Goal: Information Seeking & Learning: Learn about a topic

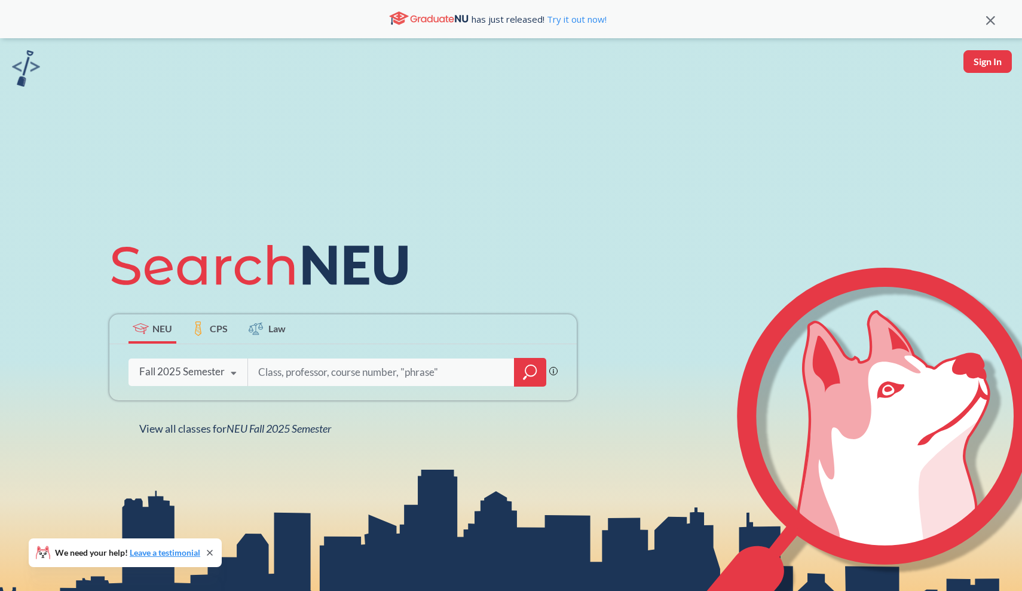
click at [983, 54] on button "Sign In" at bounding box center [988, 61] width 48 height 23
select select "US"
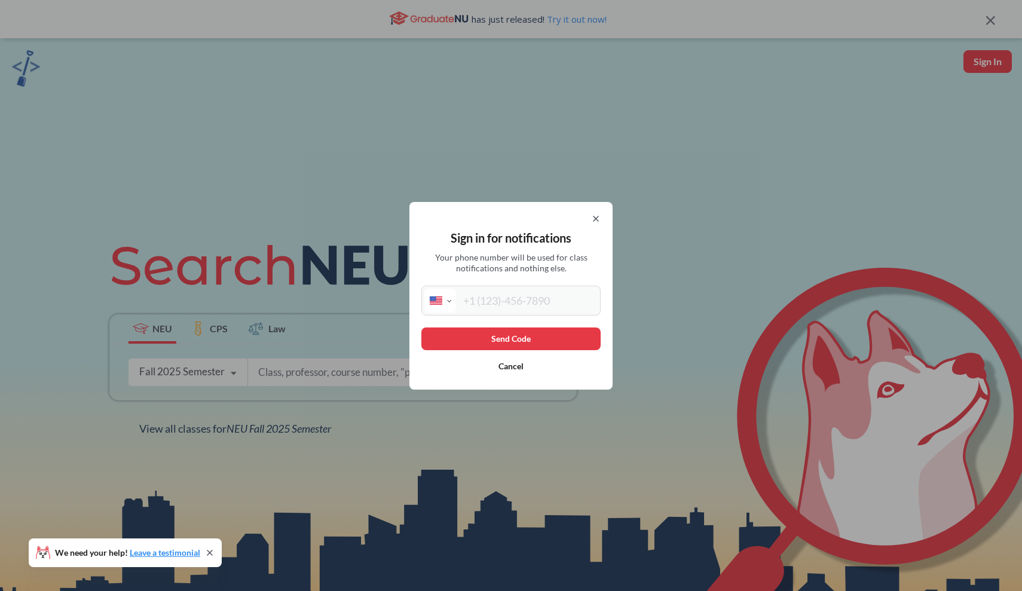
click at [548, 297] on input "tel" at bounding box center [527, 301] width 142 height 24
type input "[PHONE_NUMBER]"
click at [563, 338] on button "Send Code" at bounding box center [511, 339] width 179 height 23
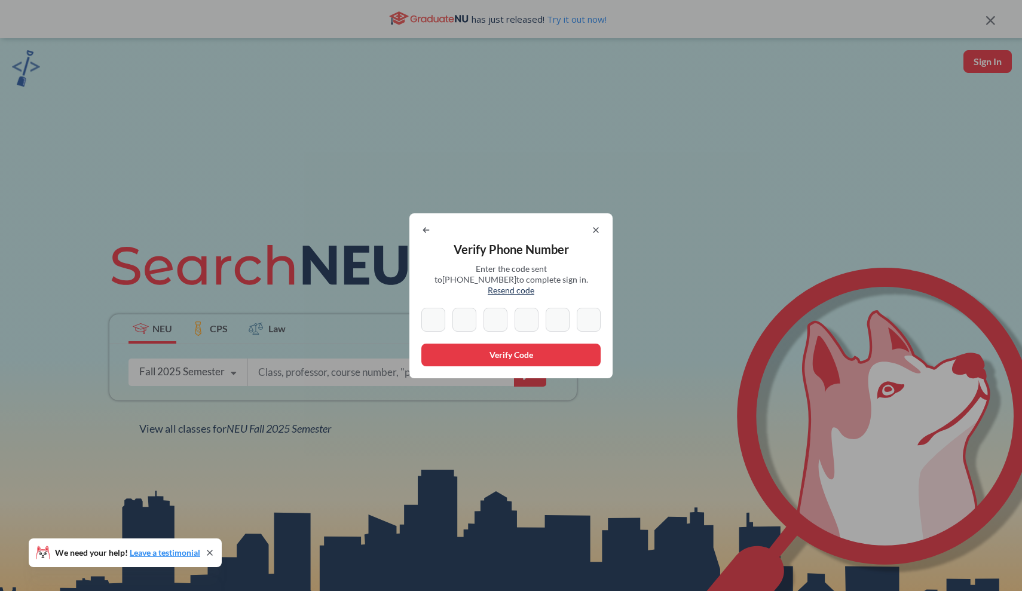
click at [430, 235] on icon at bounding box center [427, 230] width 10 height 10
select select "US"
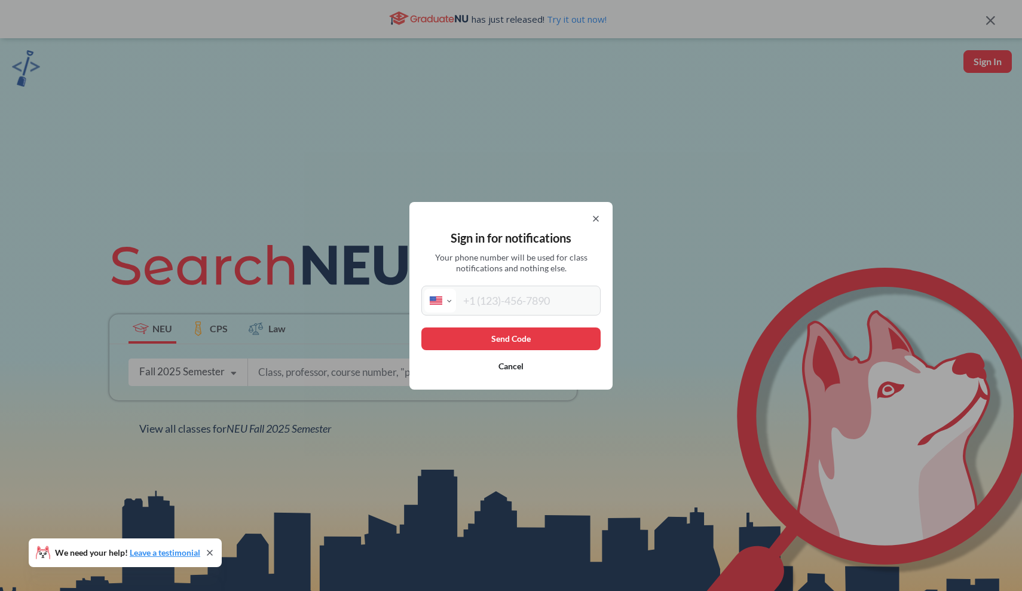
click at [514, 292] on input "tel" at bounding box center [527, 301] width 142 height 24
type input "[PHONE_NUMBER]"
click at [555, 334] on button "Send Code" at bounding box center [511, 339] width 179 height 23
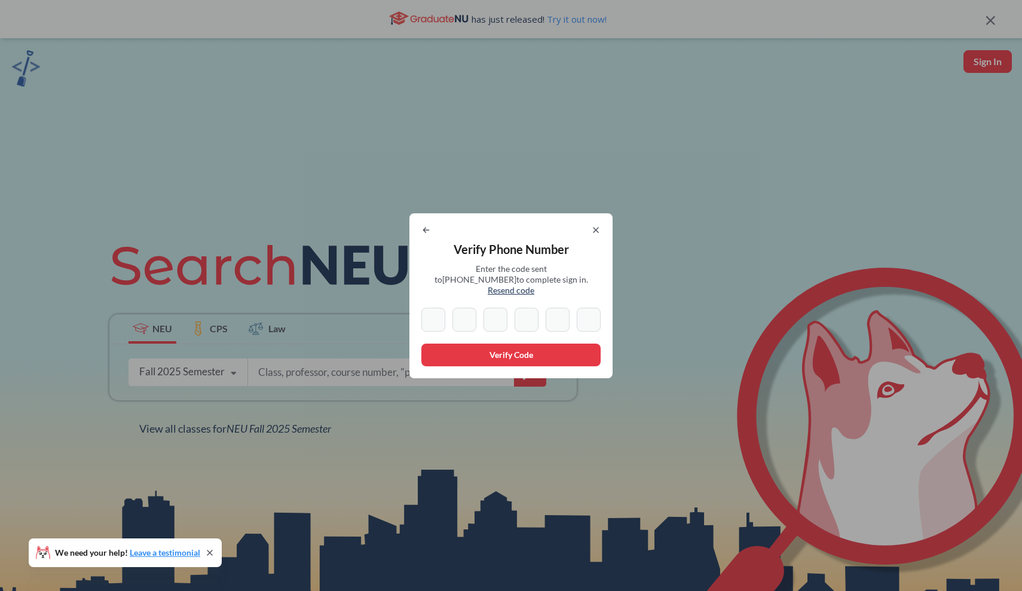
type input "0"
type input "9"
type input "5"
type input "7"
type input "2"
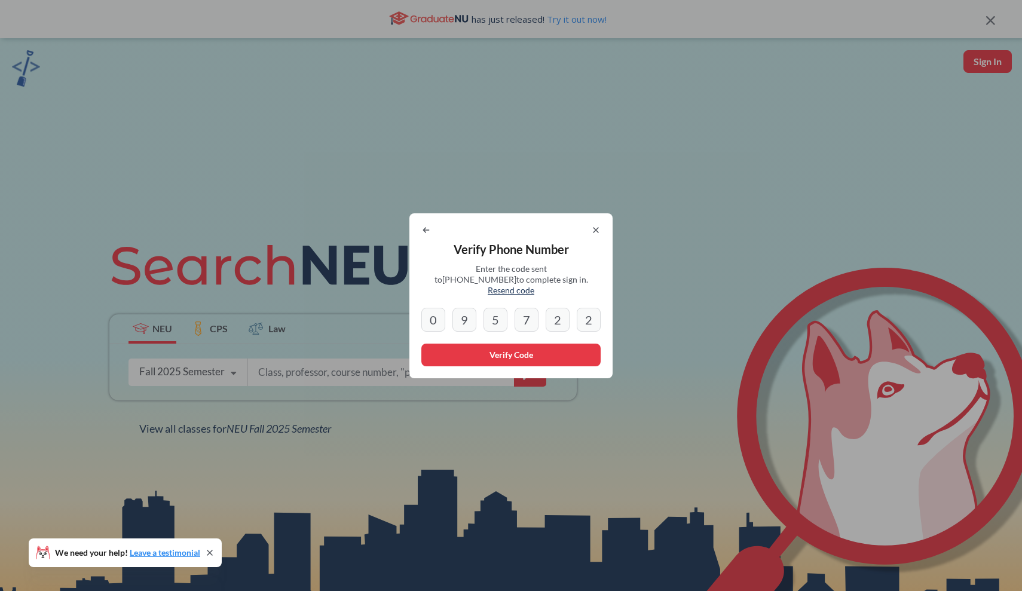
type input "2"
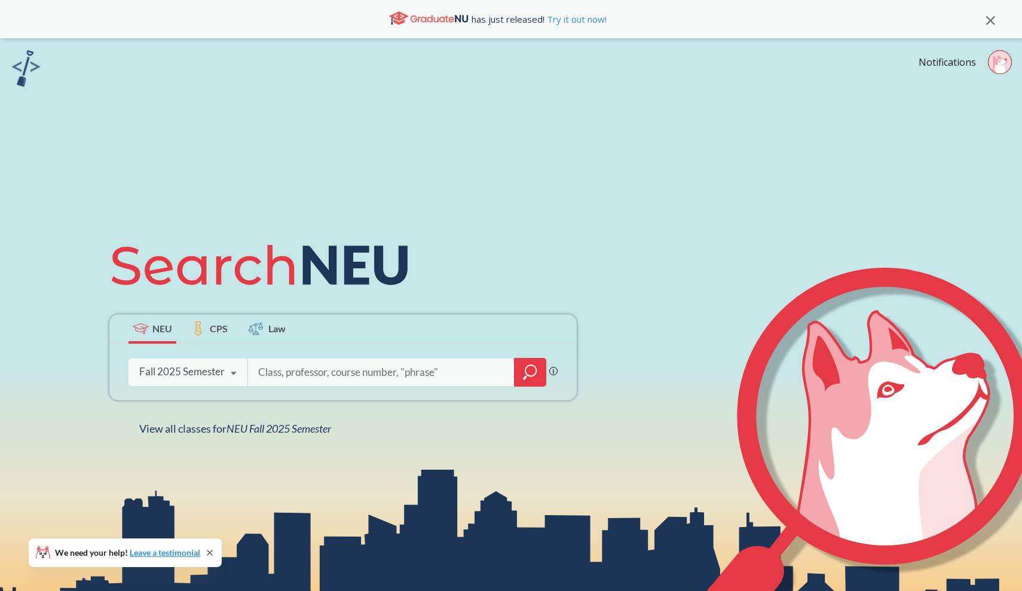
click at [356, 374] on input "search" at bounding box center [381, 372] width 249 height 25
click at [208, 373] on div "Fall 2025 Semester" at bounding box center [182, 371] width 86 height 13
click at [320, 365] on input "search" at bounding box center [381, 372] width 249 height 25
click at [226, 373] on icon at bounding box center [233, 373] width 23 height 33
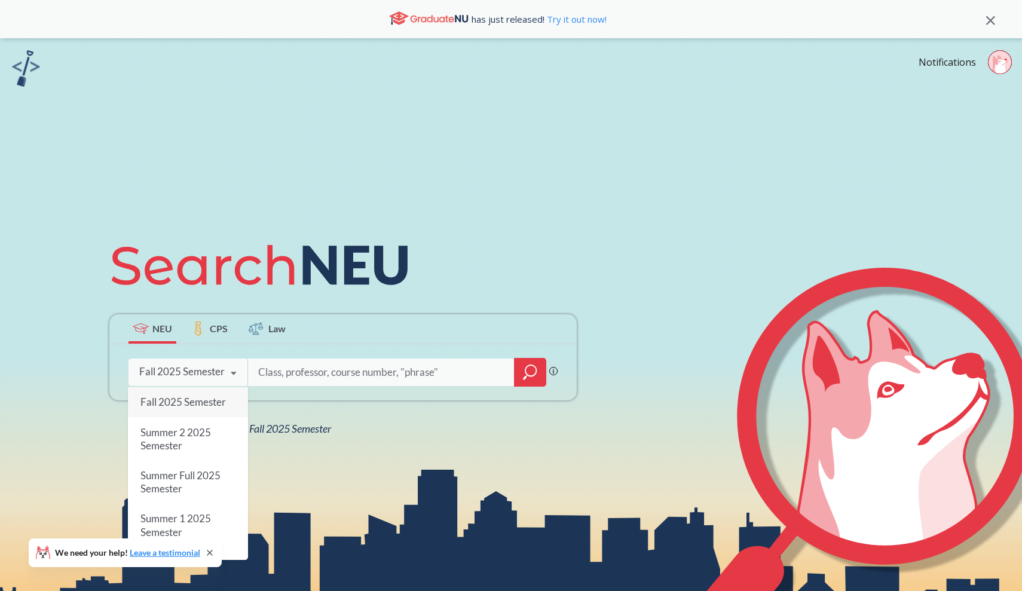
click at [224, 399] on span "Fall 2025 Semester" at bounding box center [184, 402] width 86 height 13
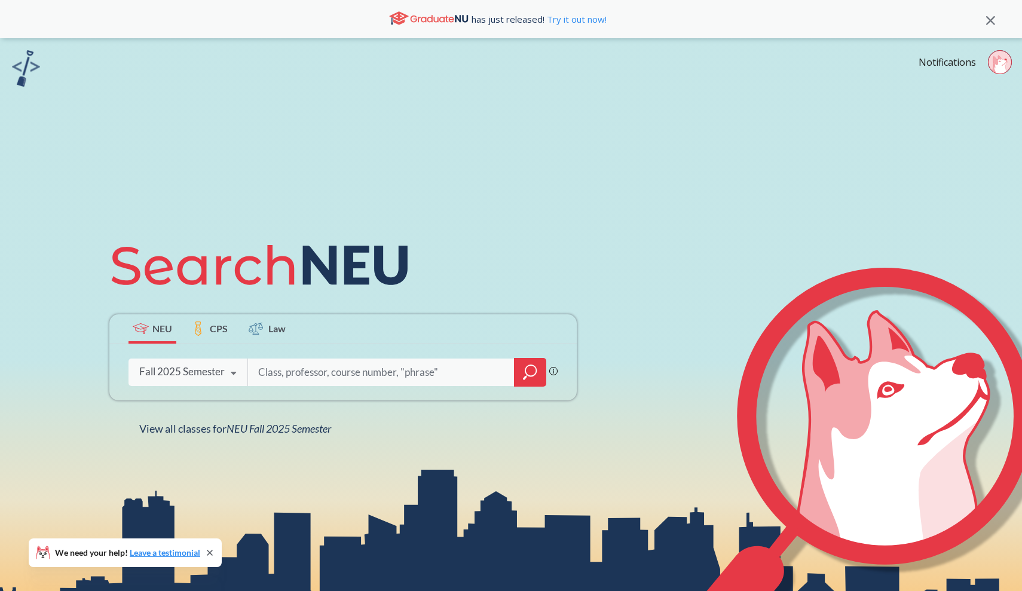
click at [230, 375] on icon at bounding box center [233, 373] width 23 height 33
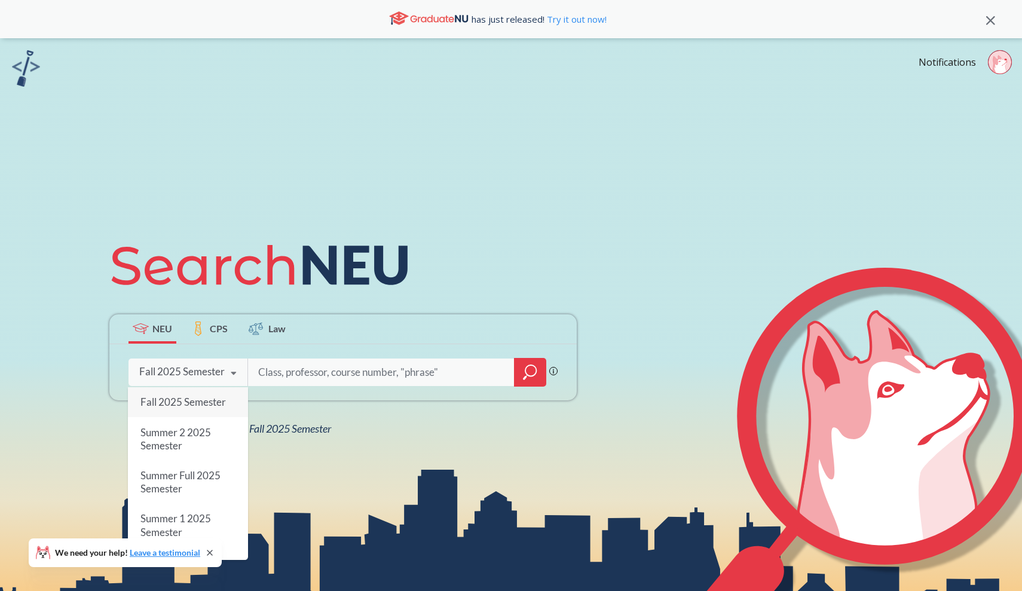
click at [207, 375] on div "Fall 2025 Semester" at bounding box center [182, 371] width 86 height 13
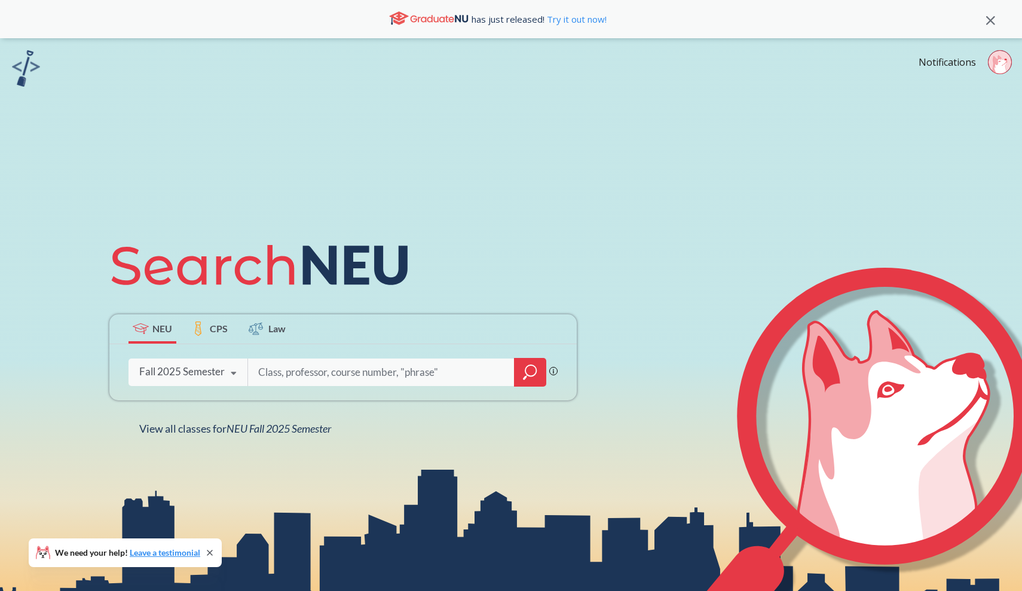
click at [274, 374] on input "search" at bounding box center [381, 372] width 249 height 25
type input "D"
type input "f"
type input "Financial management"
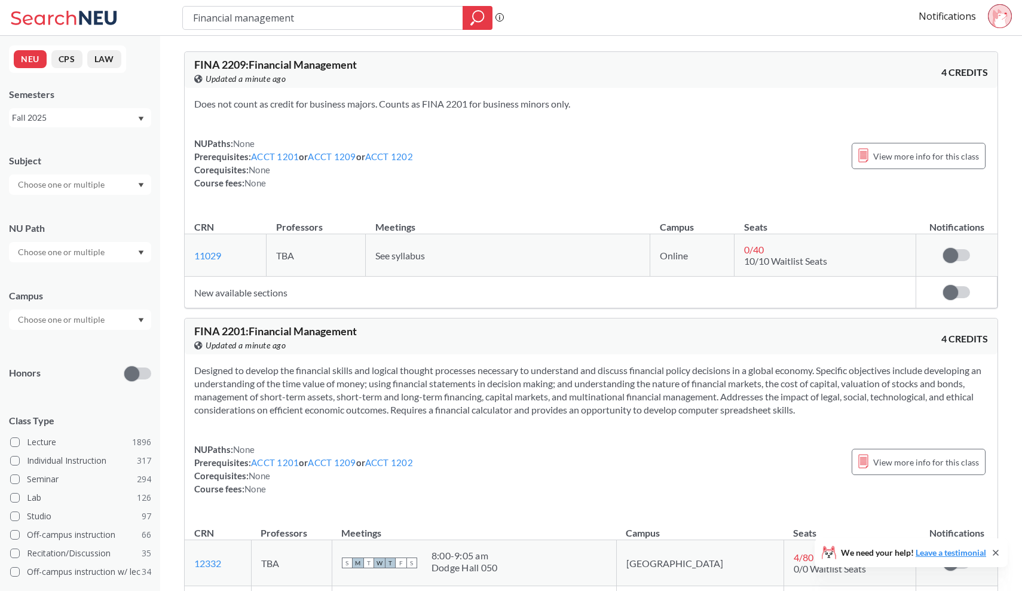
click at [92, 20] on icon at bounding box center [65, 18] width 111 height 24
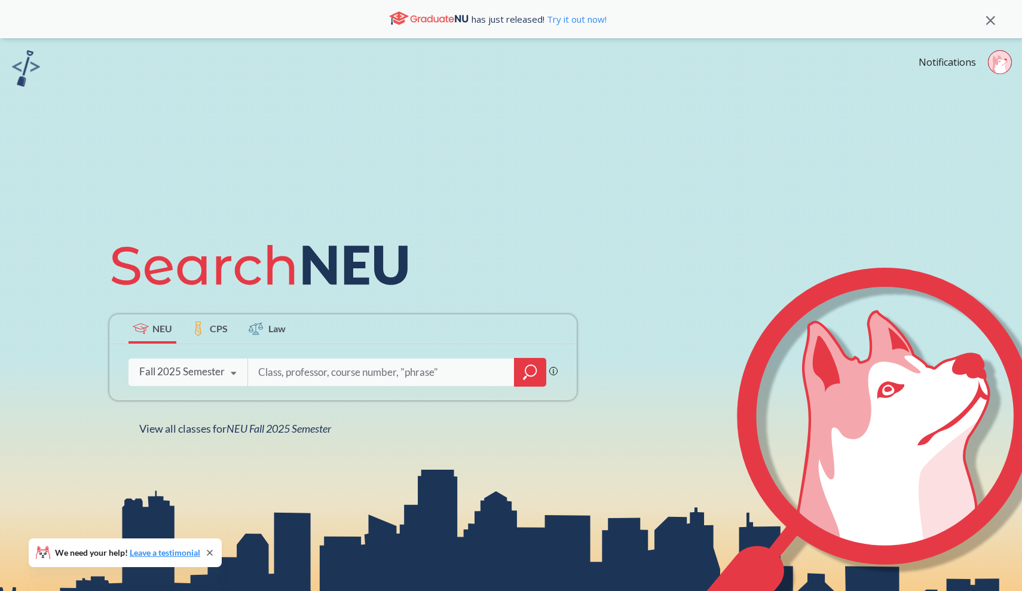
click at [202, 367] on div "Fall 2025 Semester" at bounding box center [182, 371] width 86 height 13
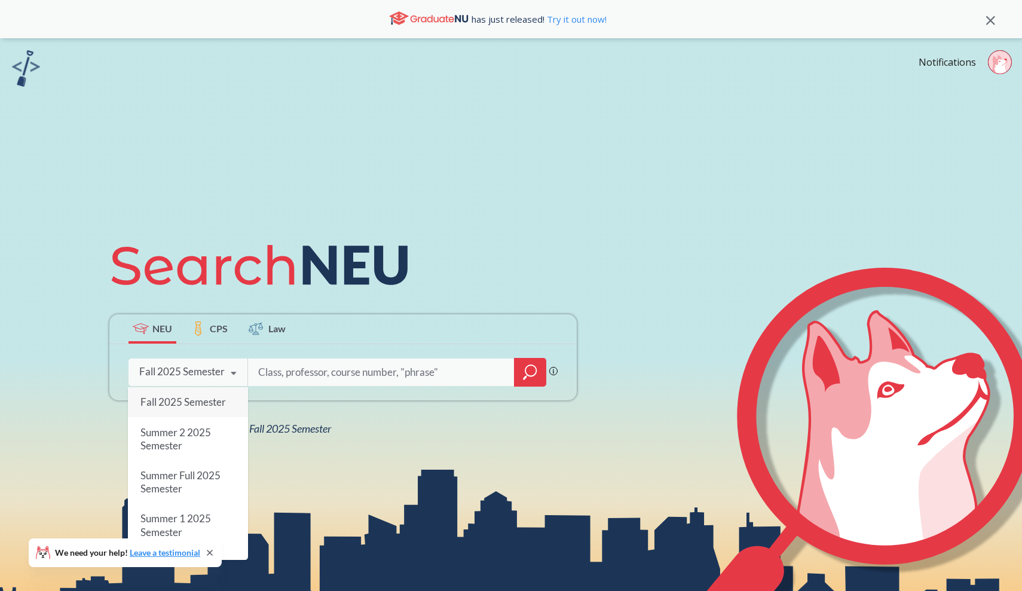
click at [208, 552] on icon at bounding box center [210, 553] width 10 height 10
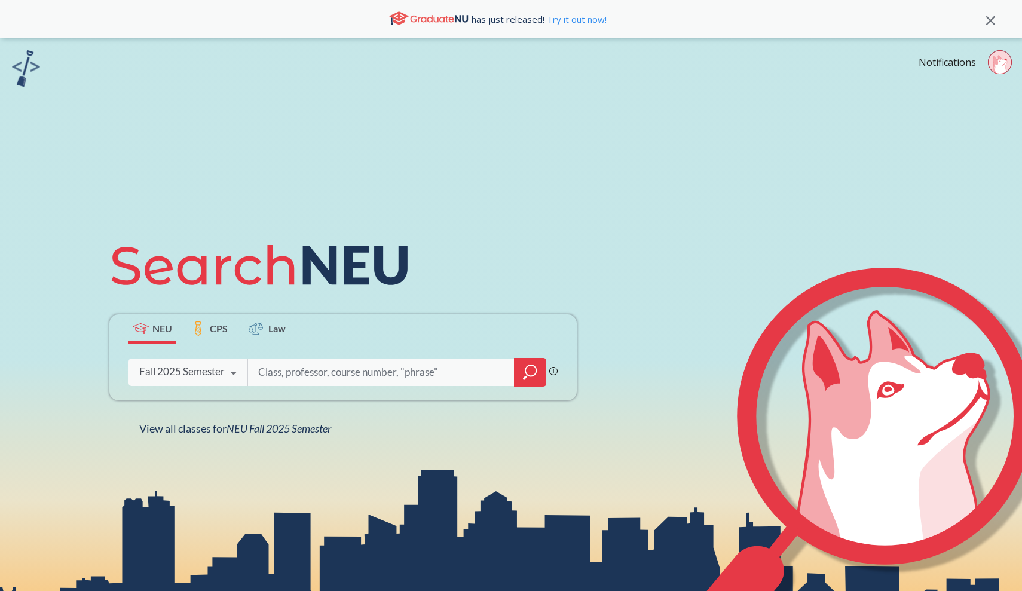
click at [535, 362] on div at bounding box center [530, 372] width 32 height 29
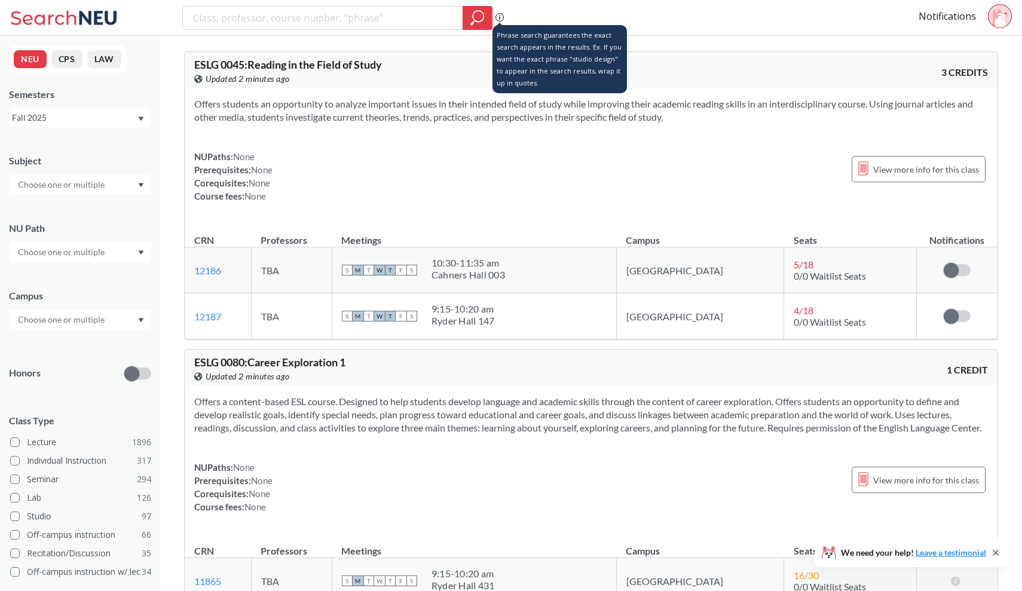
click at [500, 21] on circle at bounding box center [500, 17] width 8 height 8
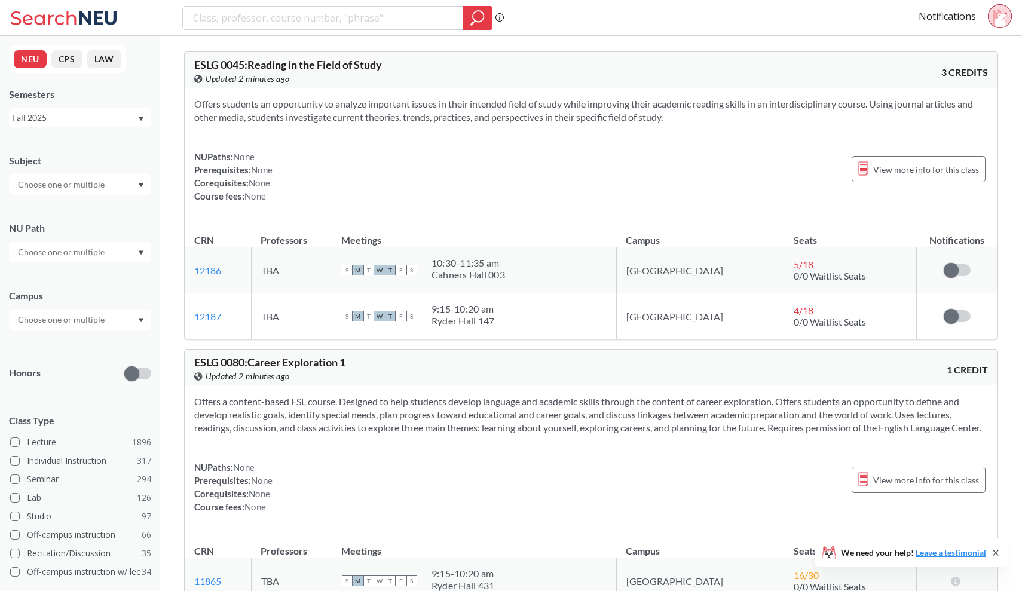
click at [136, 120] on div "Fall 2025" at bounding box center [74, 117] width 125 height 13
click at [138, 119] on div "Fall 2025" at bounding box center [80, 117] width 142 height 19
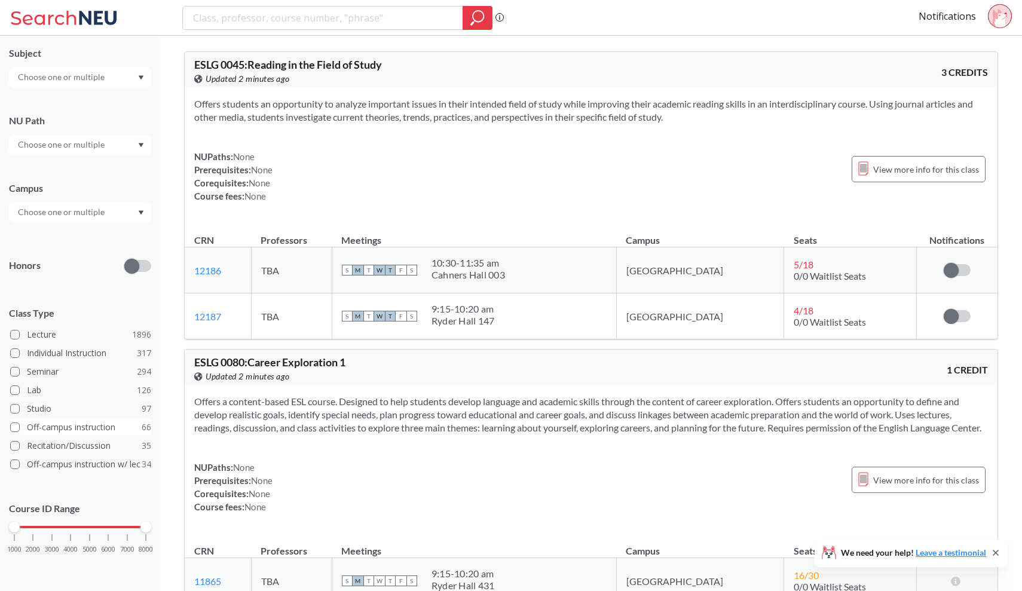
scroll to position [107, 0]
drag, startPoint x: 148, startPoint y: 527, endPoint x: 76, endPoint y: 532, distance: 72.5
click at [76, 532] on div "1000 2000 3000 4000 5000 6000 7000 8000" at bounding box center [80, 551] width 142 height 54
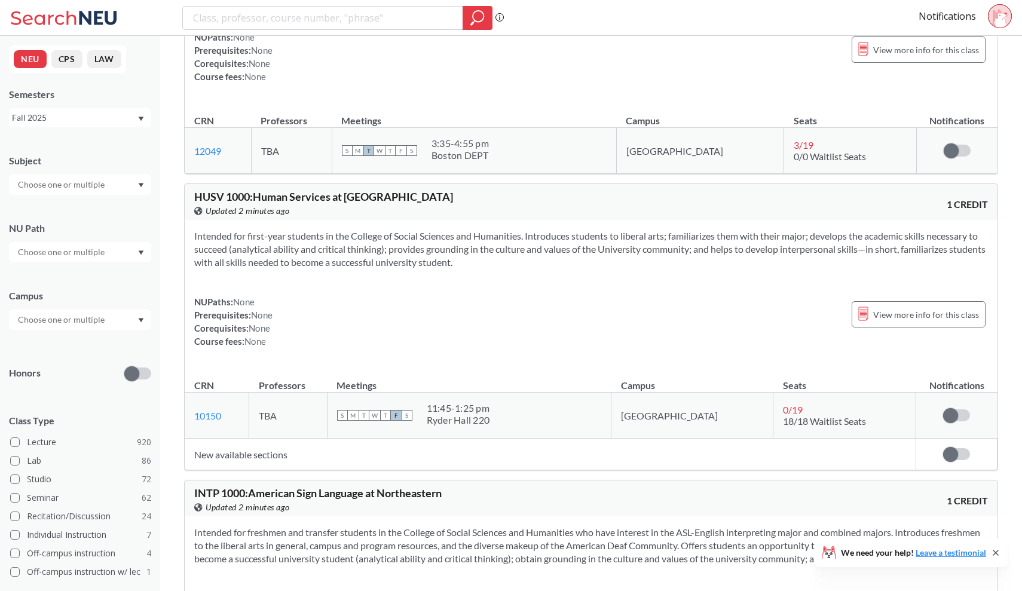
scroll to position [2669, 0]
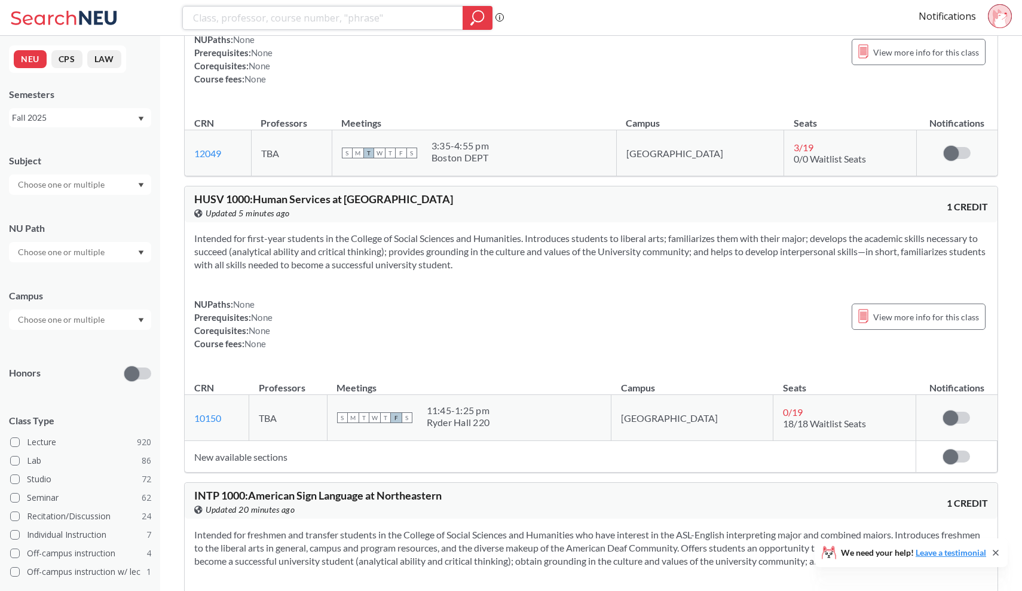
click at [333, 20] on input "search" at bounding box center [323, 18] width 262 height 20
type input "D"
click at [68, 245] on input "text" at bounding box center [62, 252] width 100 height 14
click at [78, 307] on div "Difference/Diversity ( 107 )" at bounding box center [80, 298] width 142 height 33
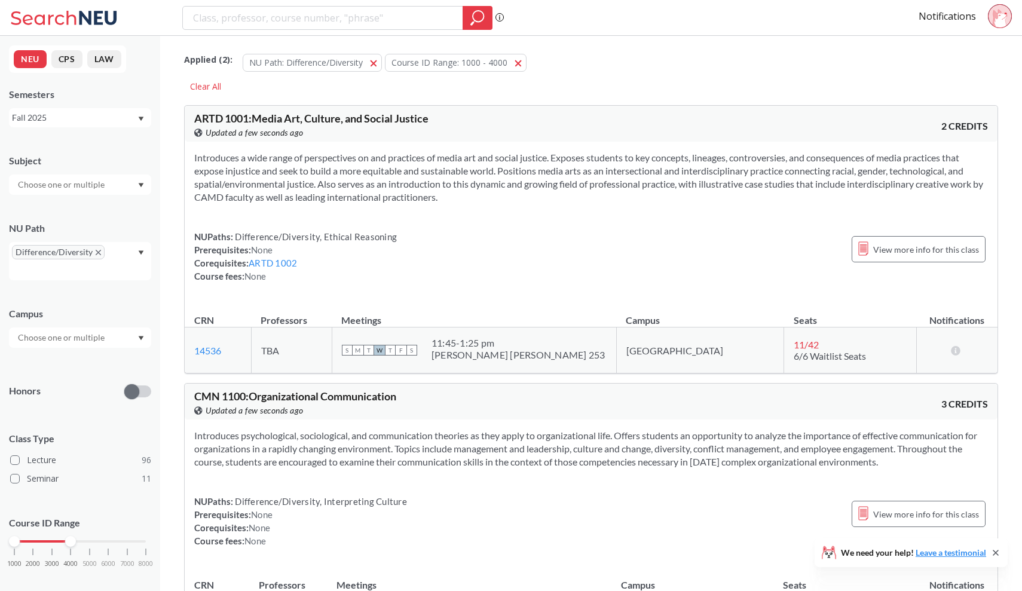
click at [83, 184] on input "text" at bounding box center [62, 185] width 100 height 14
click at [81, 265] on p "Economics" at bounding box center [83, 268] width 135 height 12
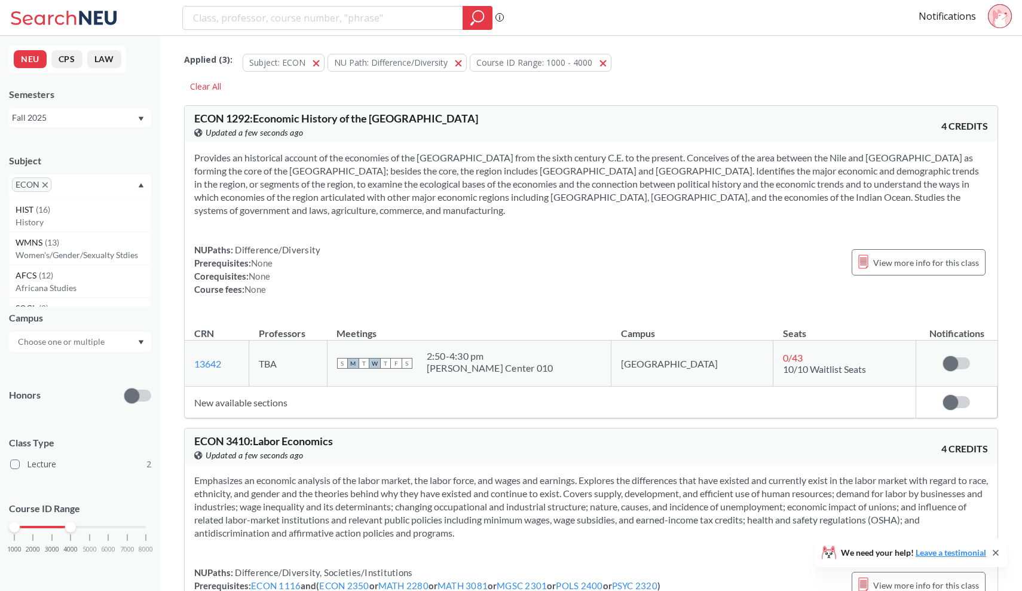
click at [83, 191] on input "text" at bounding box center [71, 189] width 35 height 14
click at [90, 214] on div "HIST ( 16 )" at bounding box center [83, 209] width 135 height 13
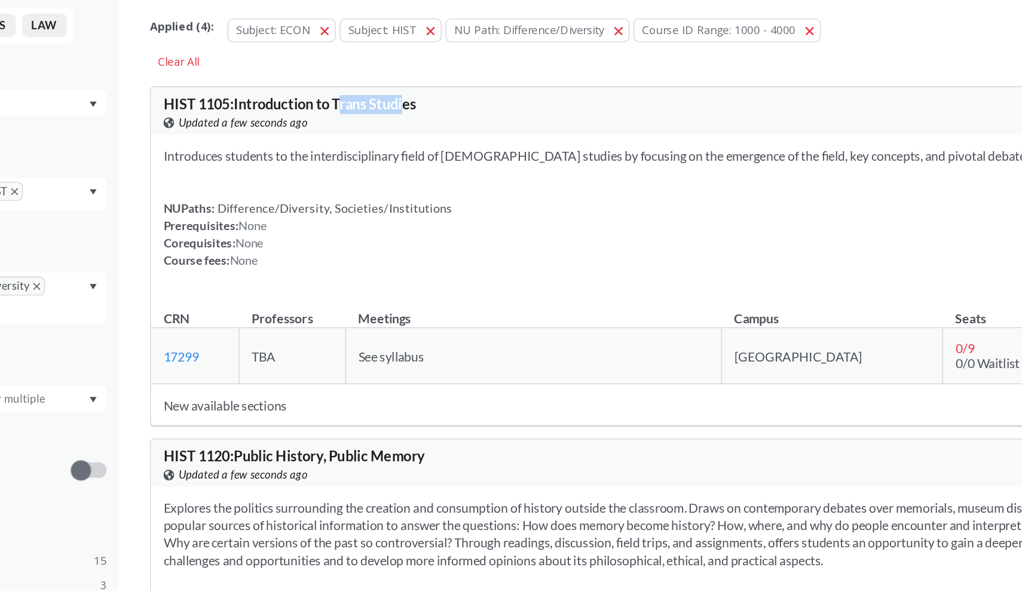
drag, startPoint x: 258, startPoint y: 81, endPoint x: 307, endPoint y: 81, distance: 49.0
click at [307, 112] on span "HIST 1105 : Introduction to Trans Studies" at bounding box center [289, 118] width 191 height 13
drag, startPoint x: 341, startPoint y: 118, endPoint x: 407, endPoint y: 122, distance: 65.9
click at [407, 151] on section "Introduces students to the interdisciplinary field of [DEMOGRAPHIC_DATA] studie…" at bounding box center [591, 157] width 794 height 13
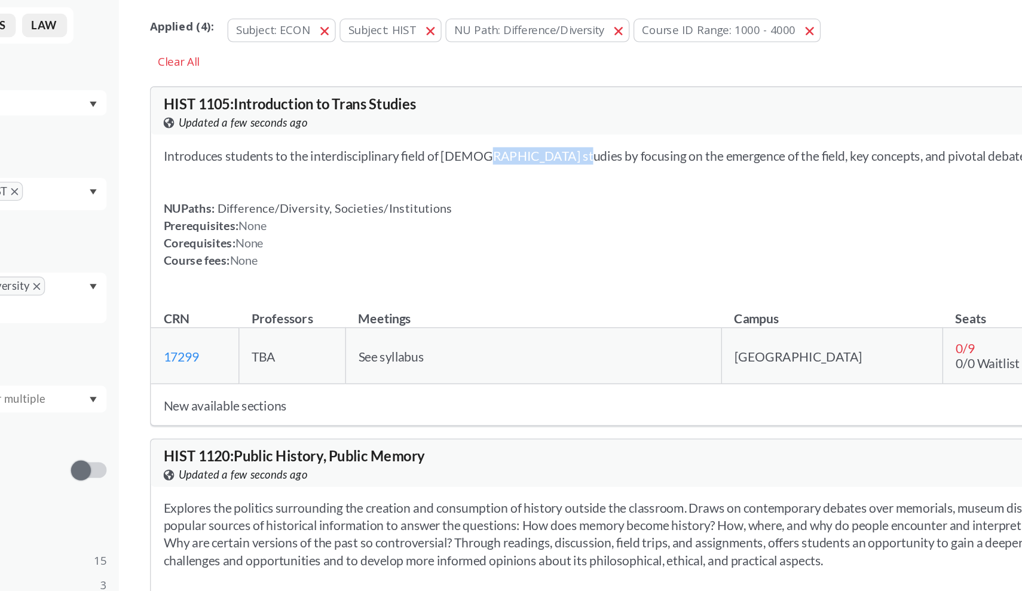
click at [407, 151] on section "Introduces students to the interdisciplinary field of [DEMOGRAPHIC_DATA] studie…" at bounding box center [591, 157] width 794 height 13
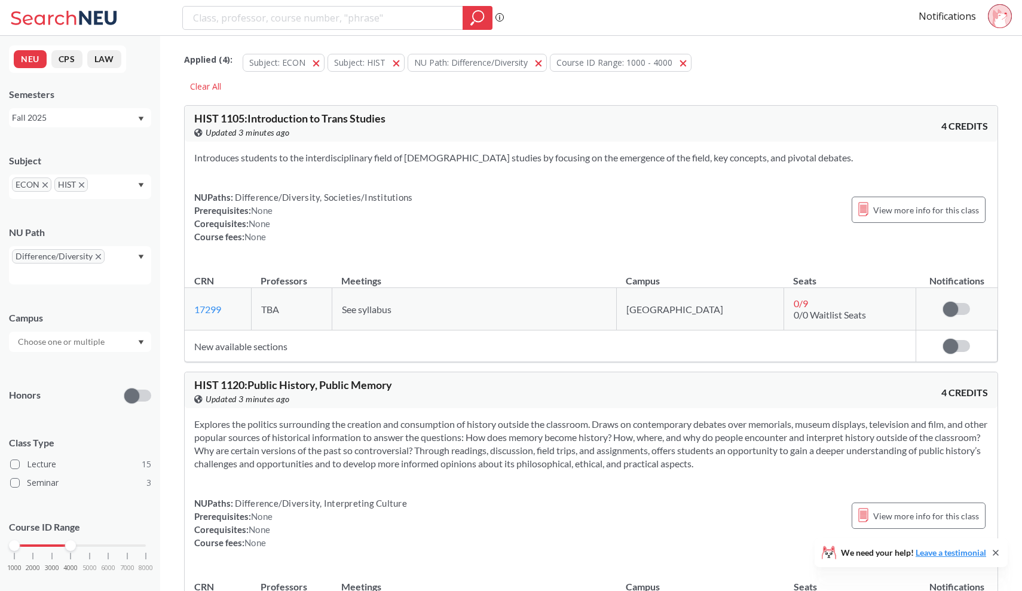
click at [42, 188] on span "ECON" at bounding box center [31, 185] width 39 height 14
click at [44, 186] on icon "X to remove pill" at bounding box center [44, 184] width 5 height 5
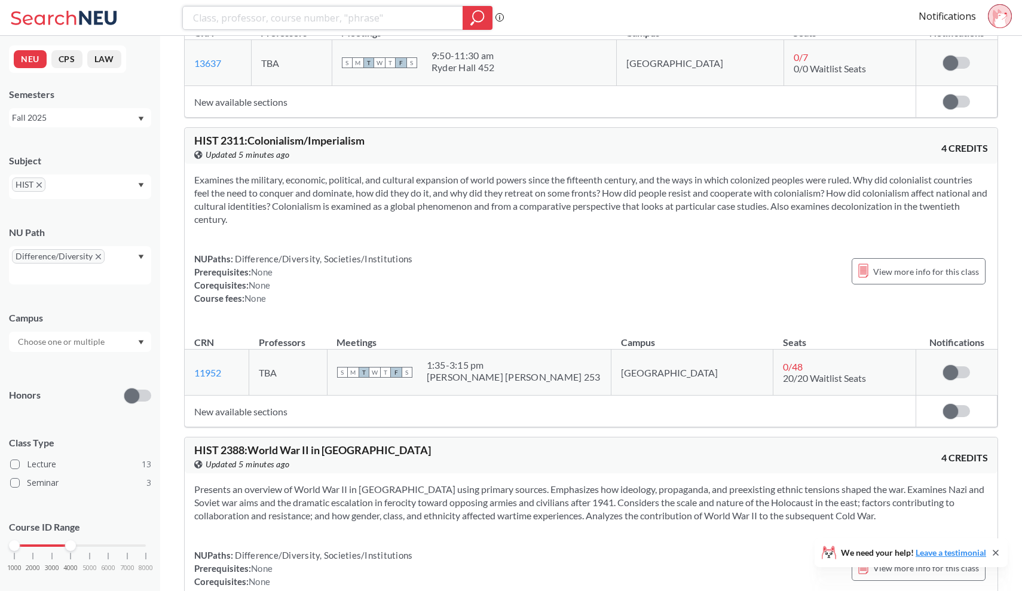
scroll to position [3476, 0]
click at [40, 187] on icon "X to remove pill" at bounding box center [38, 184] width 5 height 5
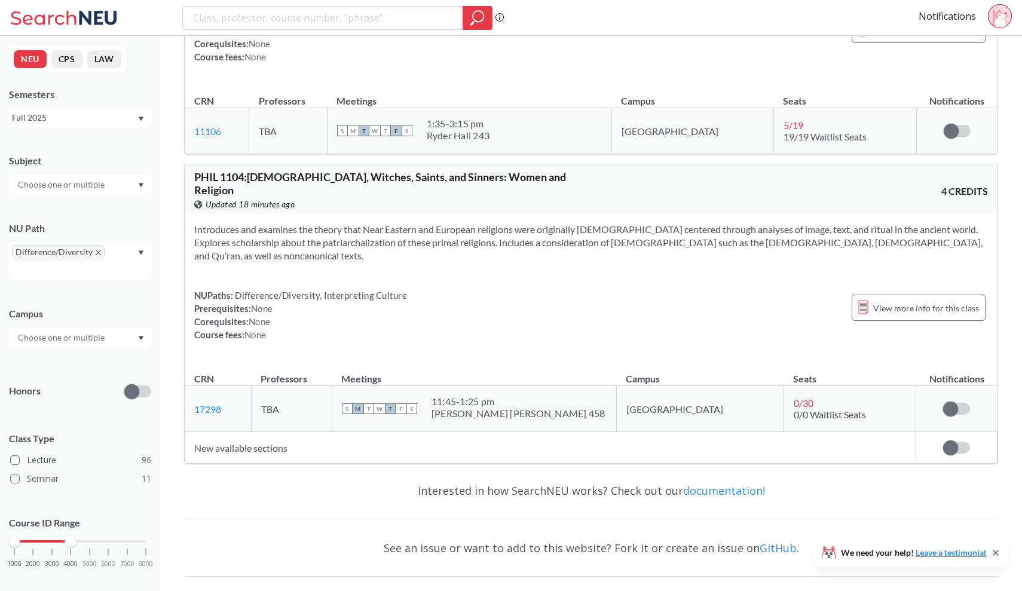
click at [65, 190] on input "text" at bounding box center [62, 185] width 100 height 14
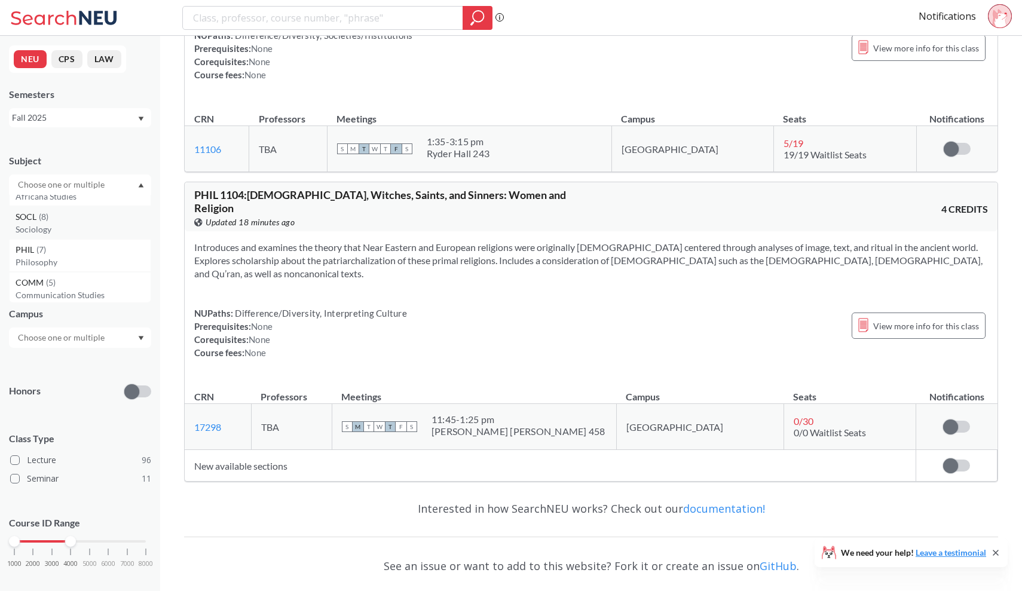
scroll to position [90, 0]
click at [80, 230] on p "Sociology" at bounding box center [83, 227] width 135 height 12
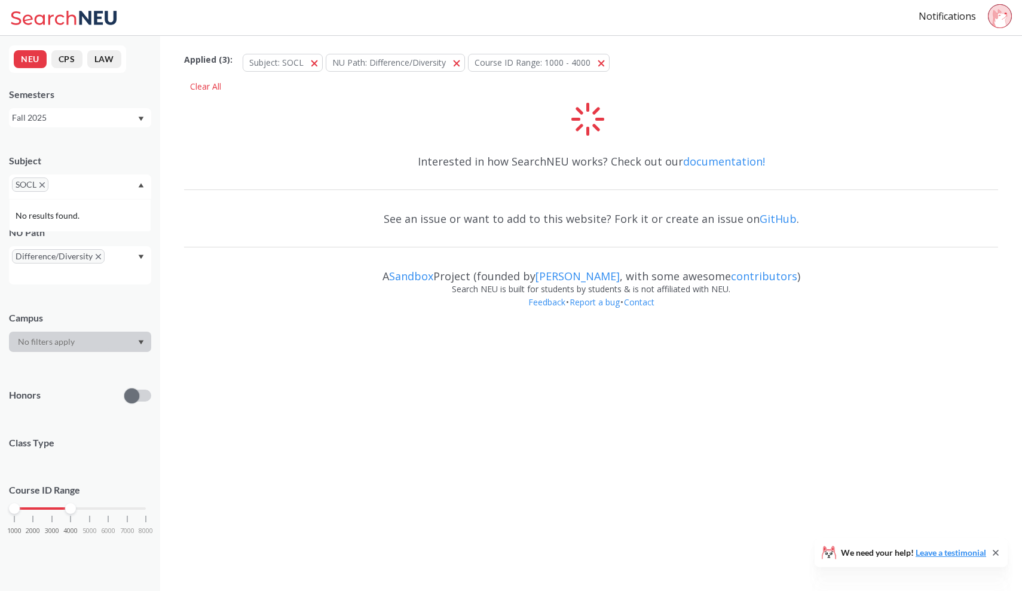
click at [120, 187] on div "SOCL" at bounding box center [80, 187] width 142 height 25
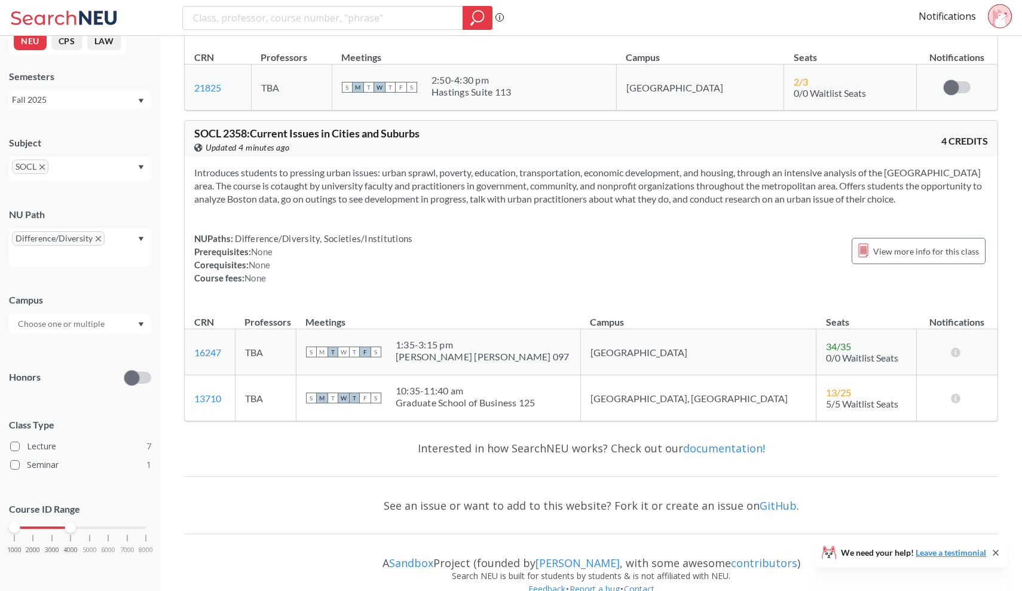
scroll to position [2283, 0]
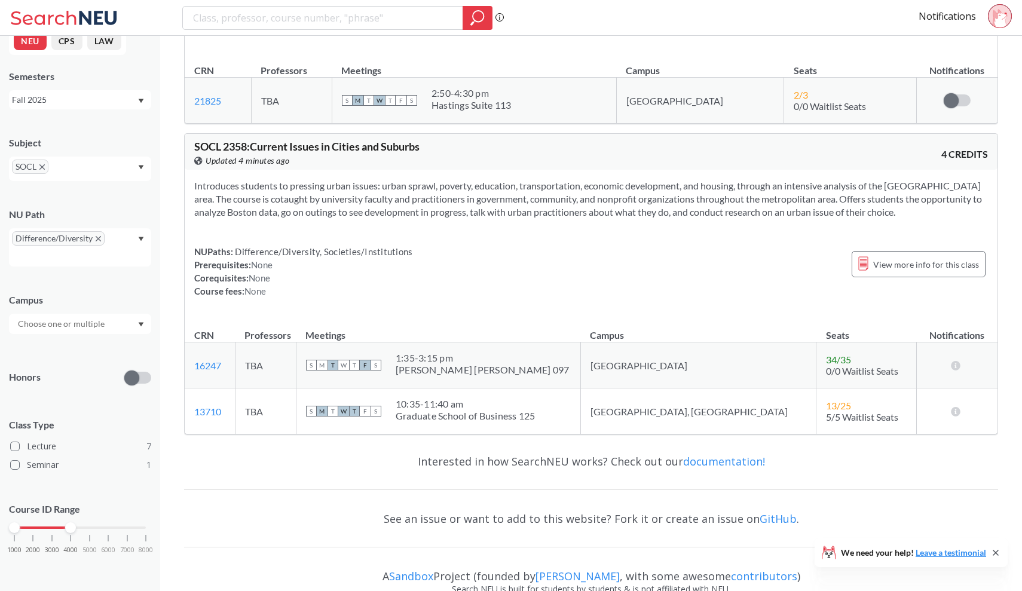
click at [48, 170] on span "SOCL" at bounding box center [30, 167] width 36 height 14
click at [44, 167] on icon "X to remove pill" at bounding box center [41, 166] width 5 height 5
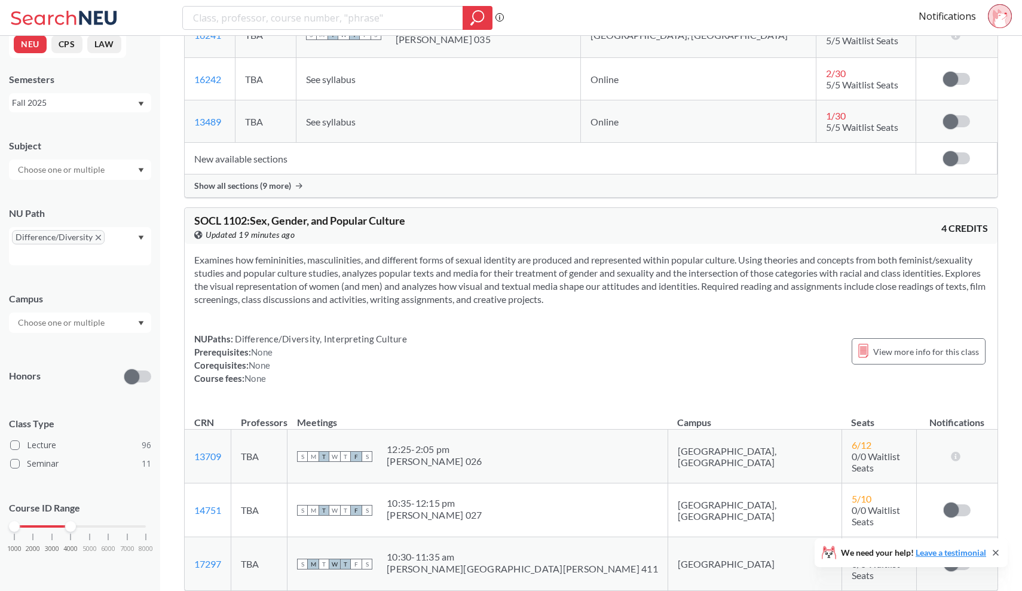
scroll to position [14, 0]
click at [66, 176] on input "text" at bounding box center [62, 171] width 100 height 14
click at [68, 220] on p "Media and Screen Studies" at bounding box center [83, 222] width 135 height 12
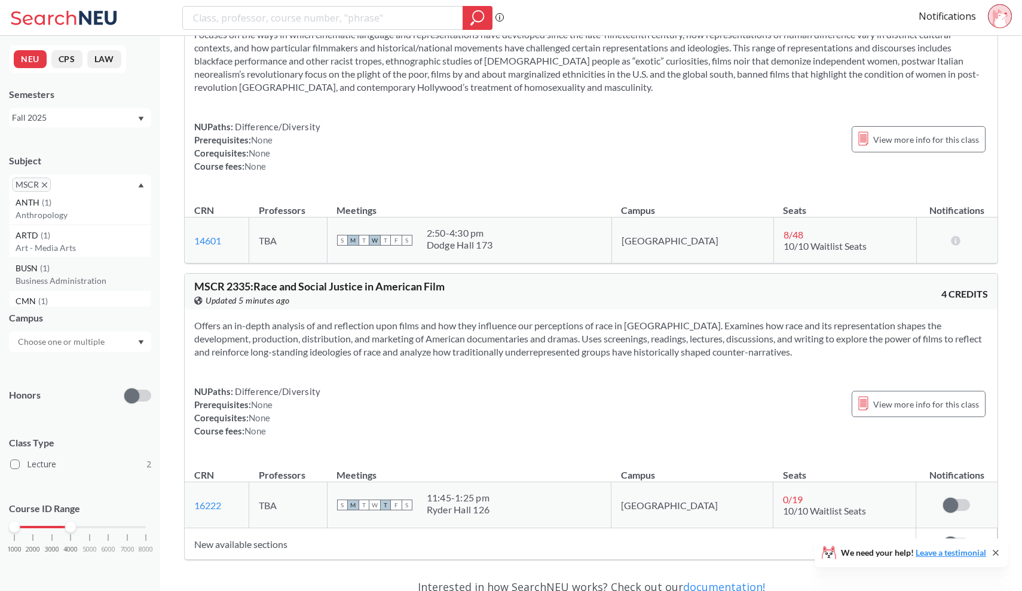
scroll to position [462, 0]
click at [60, 274] on div "BUSN ( 1 )" at bounding box center [83, 274] width 135 height 13
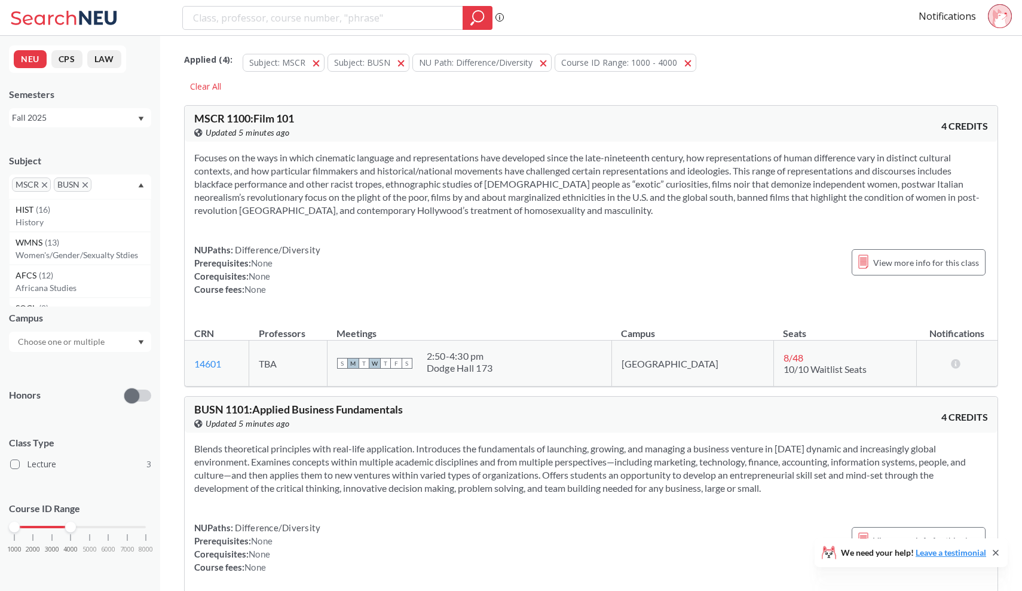
click at [86, 184] on icon "X to remove pill" at bounding box center [85, 184] width 5 height 5
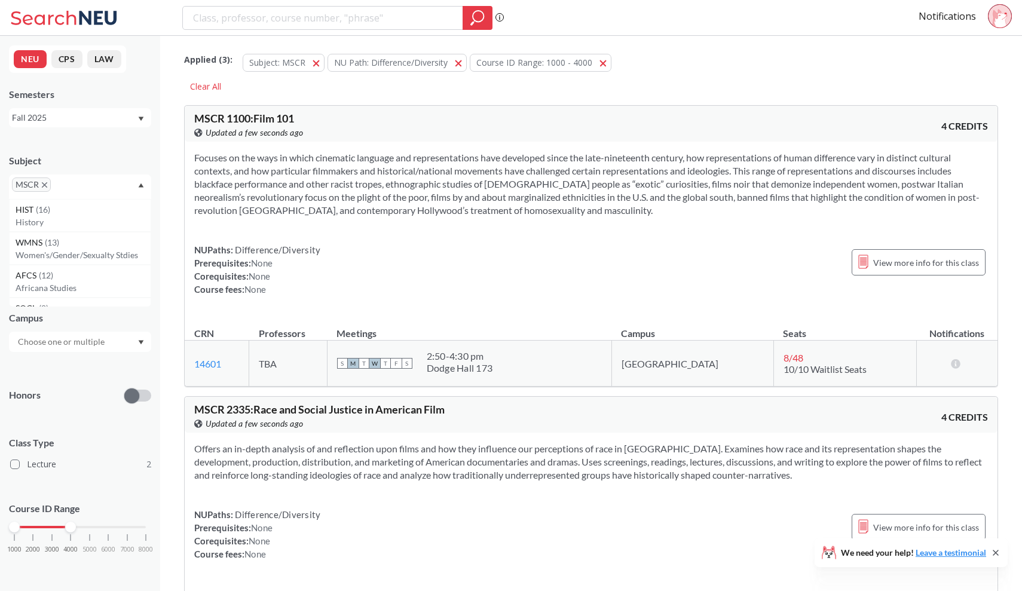
click at [45, 181] on span "MSCR" at bounding box center [31, 185] width 39 height 14
click at [45, 185] on icon "X to remove pill" at bounding box center [44, 184] width 5 height 5
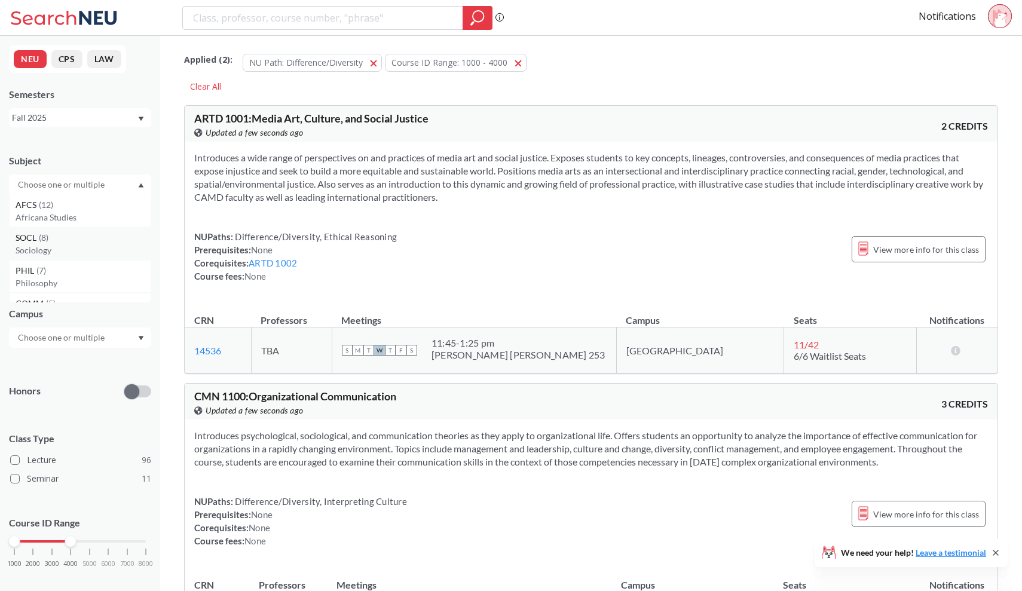
scroll to position [87, 0]
click at [59, 257] on p "Philosophy" at bounding box center [83, 263] width 135 height 12
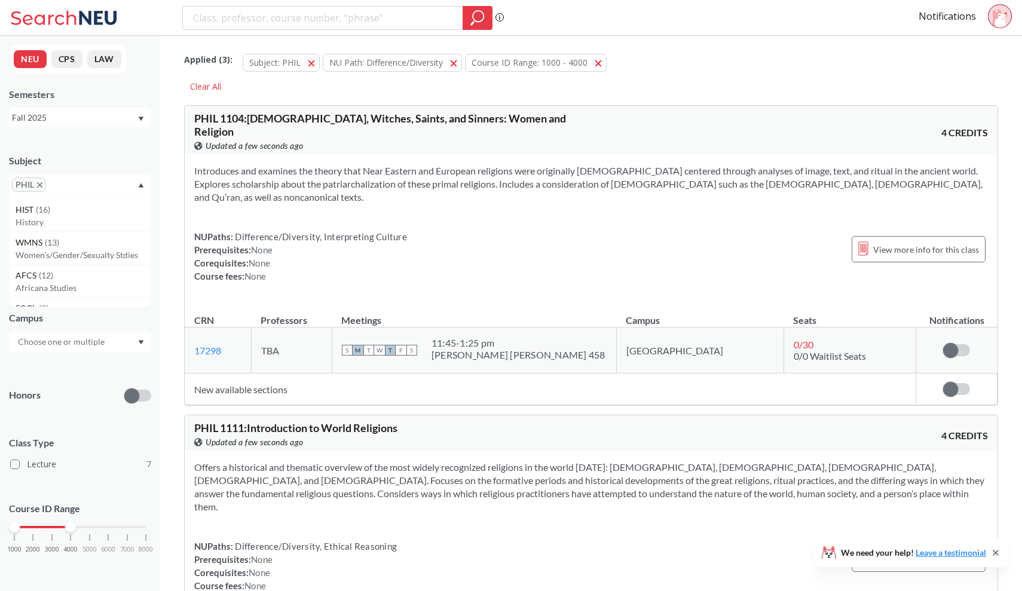
click at [40, 187] on icon "X to remove pill" at bounding box center [39, 184] width 5 height 5
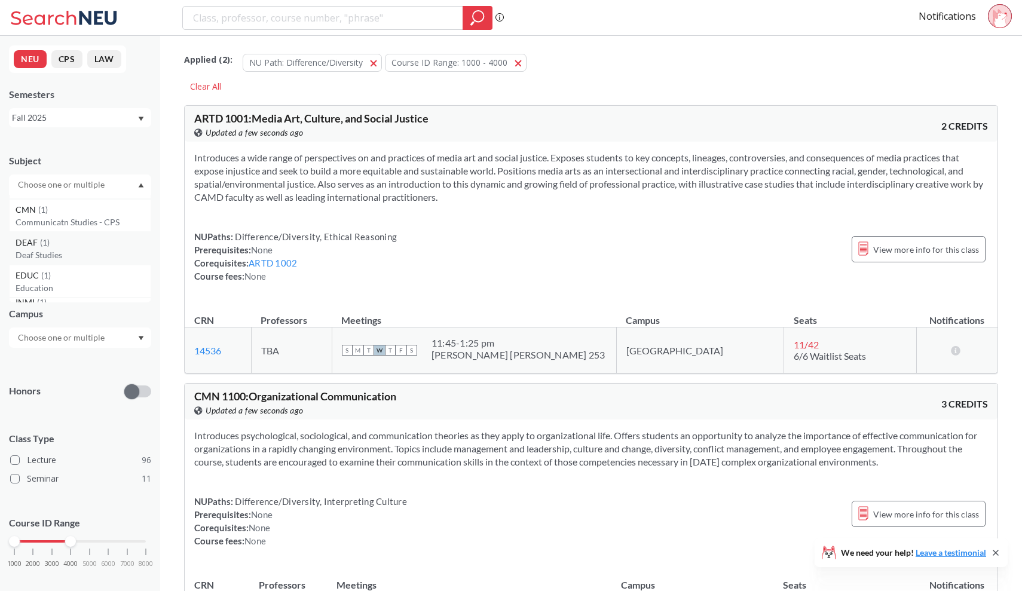
scroll to position [590, 0]
click at [85, 222] on p "Communicatn Studies - CPS" at bounding box center [83, 221] width 135 height 12
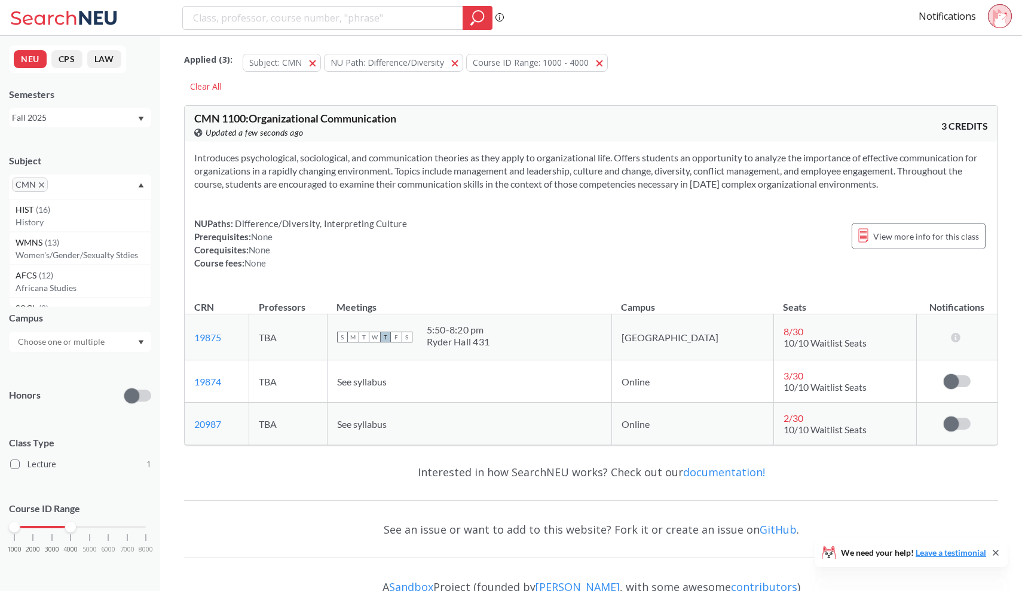
click at [44, 184] on icon "X to remove pill" at bounding box center [41, 184] width 5 height 5
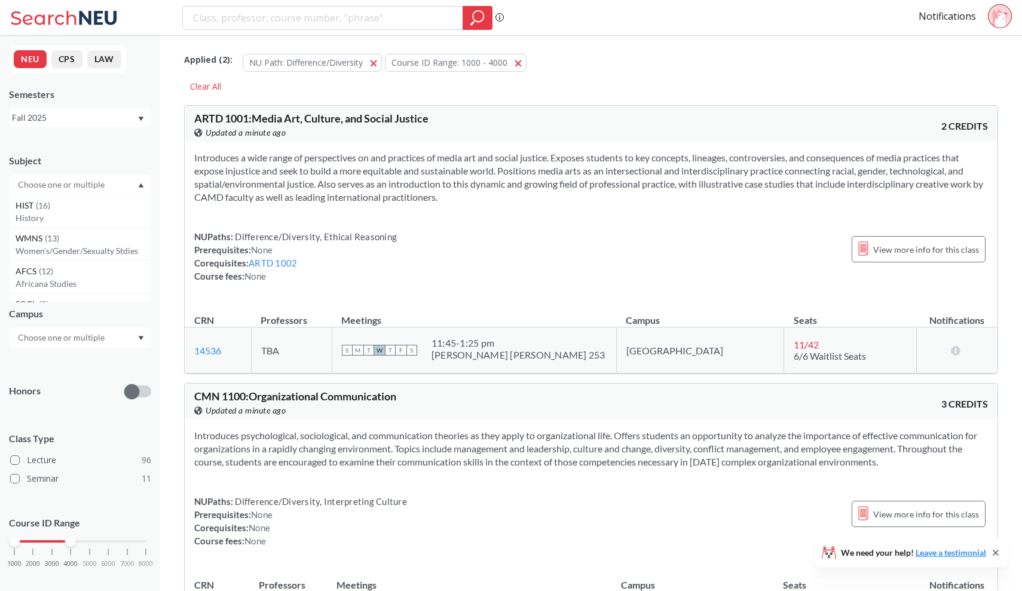
click at [44, 190] on input "text" at bounding box center [62, 185] width 100 height 14
click at [72, 231] on p "Management - CPS" at bounding box center [83, 226] width 135 height 12
